Goal: Information Seeking & Learning: Learn about a topic

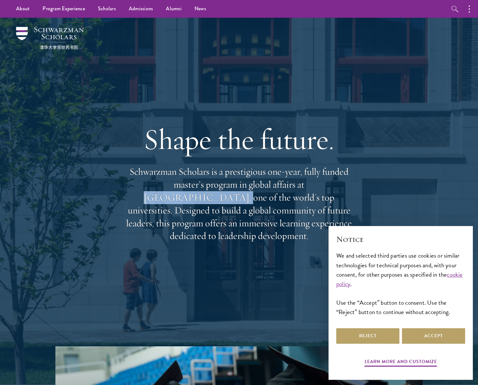
drag, startPoint x: 261, startPoint y: 189, endPoint x: 334, endPoint y: 188, distance: 72.2
click at [334, 188] on p "Schwarzman Scholars is a prestigious one-year, fully funded master’s program in…" at bounding box center [239, 203] width 232 height 77
copy p "Tsinghua University"
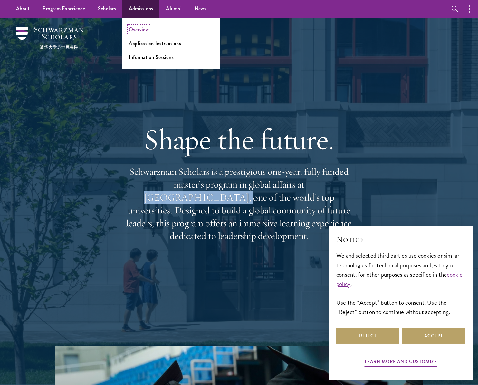
click at [138, 31] on link "Overview" at bounding box center [139, 29] width 20 height 7
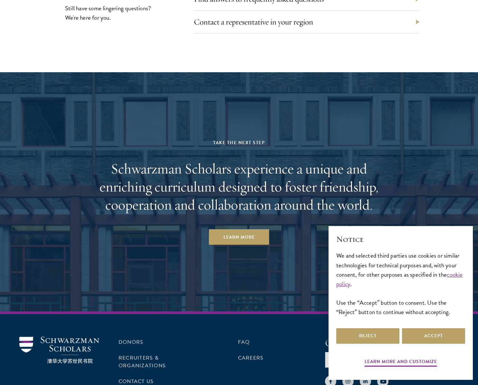
scroll to position [2989, 0]
